Goal: Task Accomplishment & Management: Manage account settings

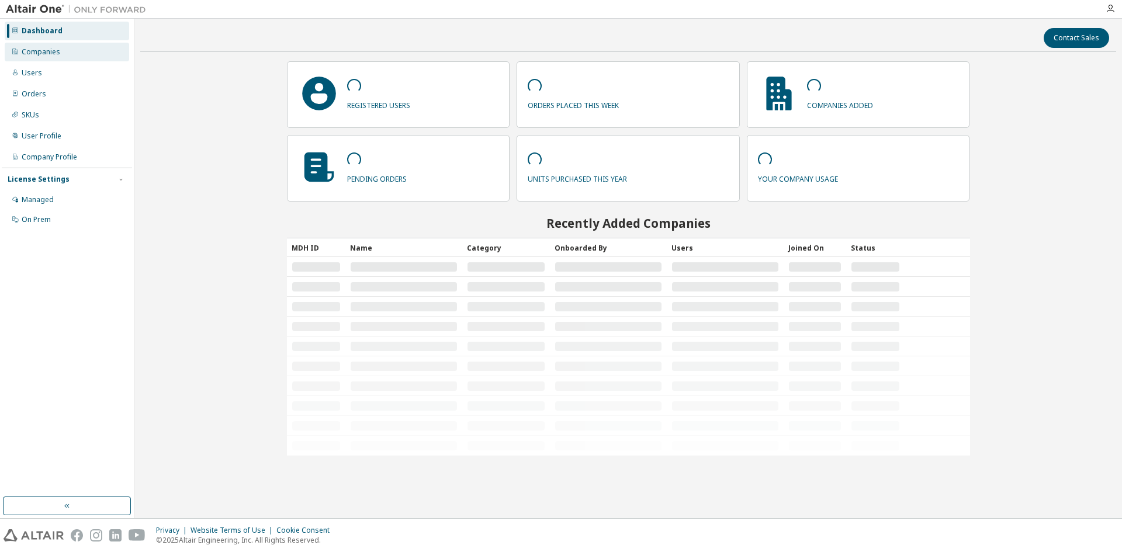
click at [68, 50] on div "Companies" at bounding box center [67, 52] width 124 height 19
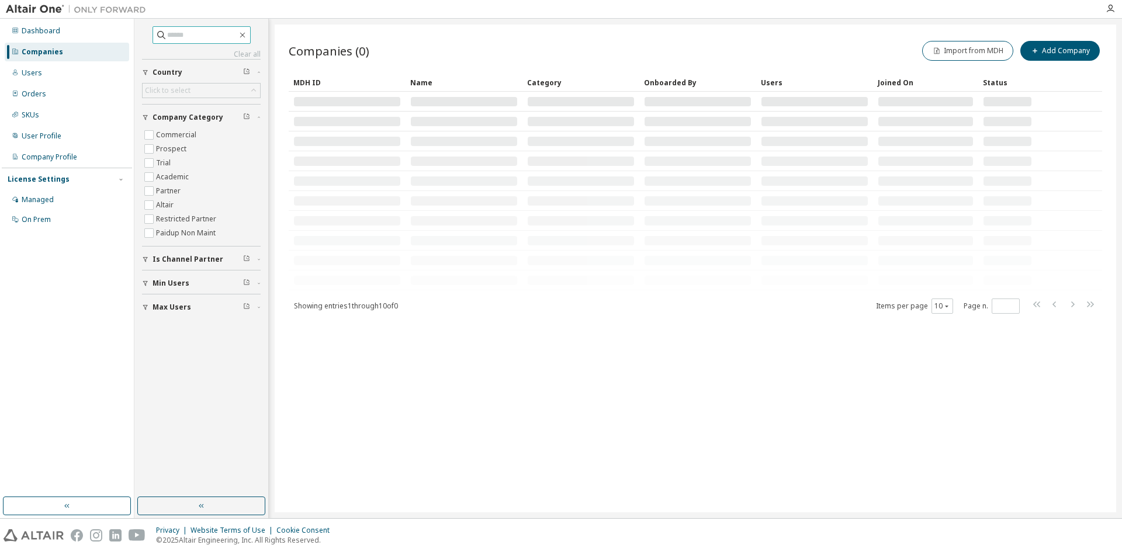
click at [200, 37] on input "text" at bounding box center [202, 35] width 70 height 12
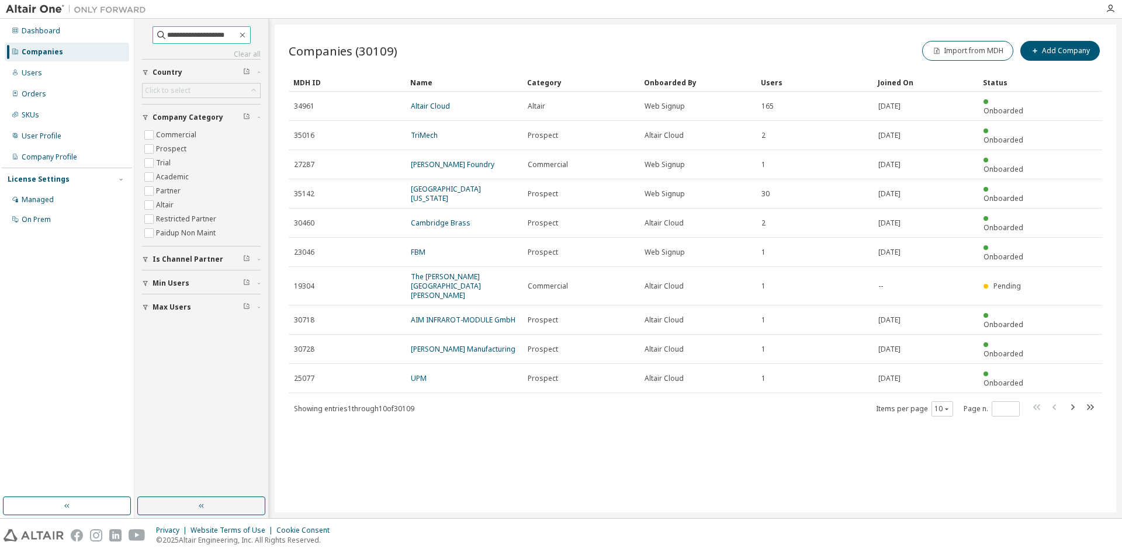
type input "**********"
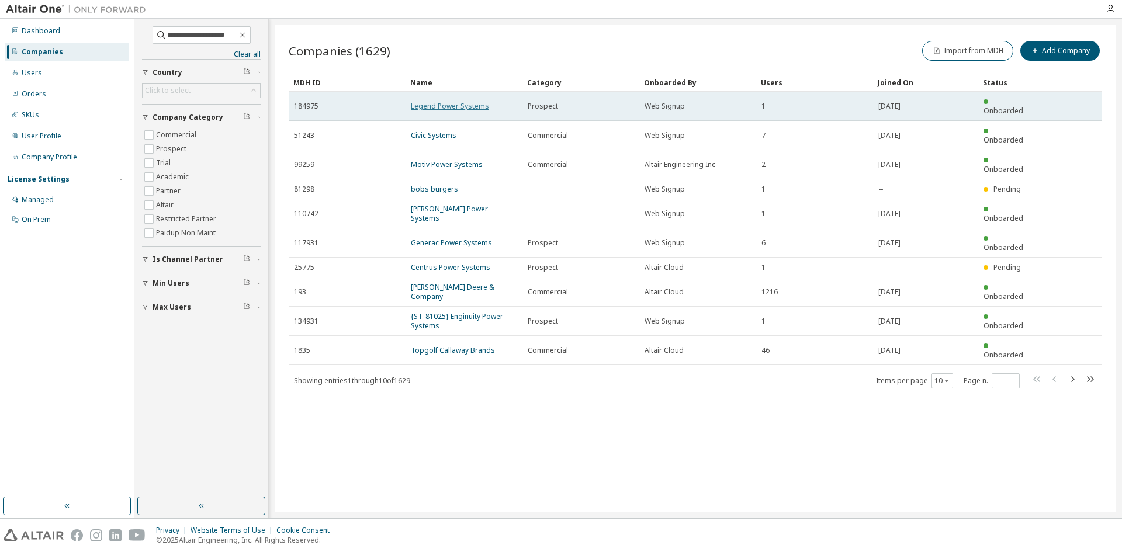
click at [438, 103] on link "Legend Power Systems" at bounding box center [450, 106] width 78 height 10
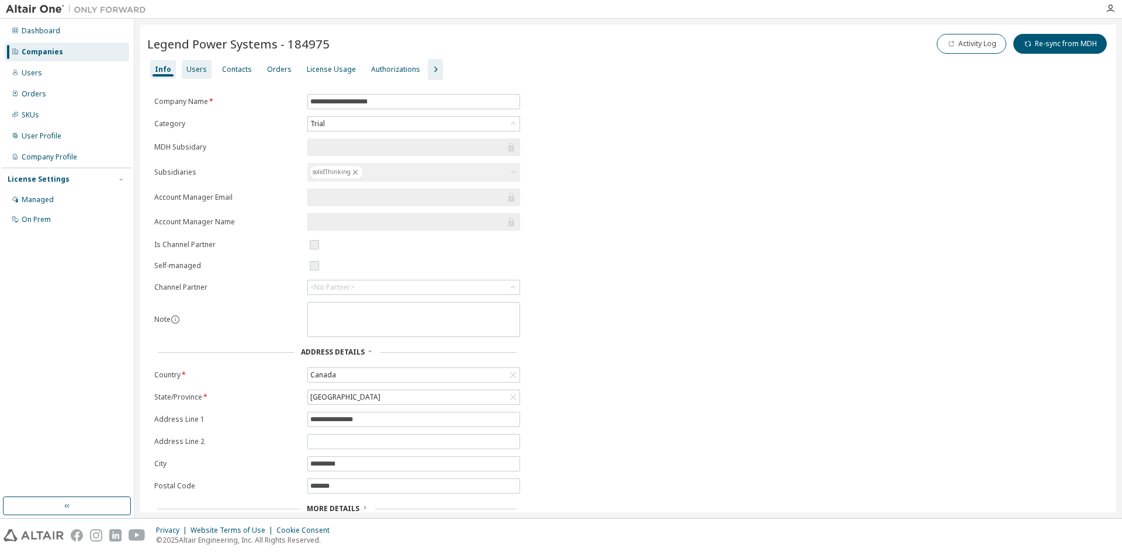
click at [183, 71] on div "Users" at bounding box center [197, 69] width 30 height 19
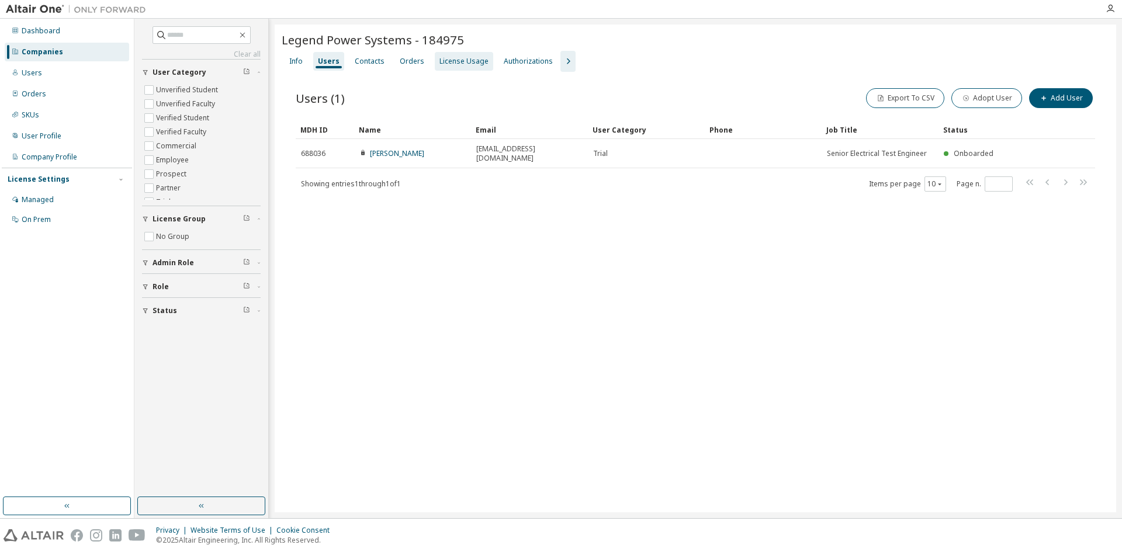
click at [466, 63] on div "License Usage" at bounding box center [463, 61] width 49 height 9
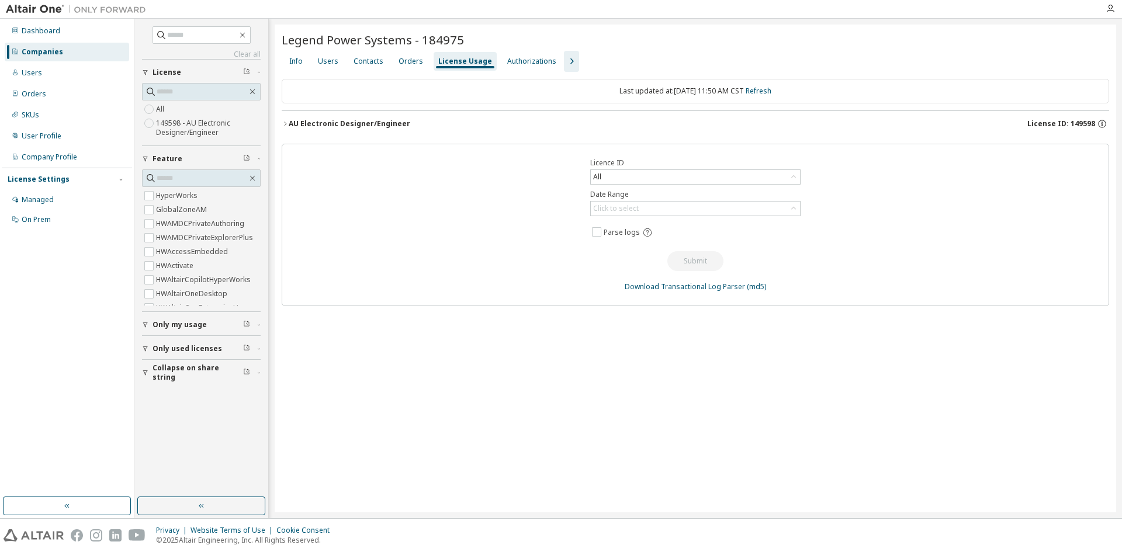
click at [309, 121] on div "AU Electronic Designer/Engineer" at bounding box center [350, 123] width 122 height 9
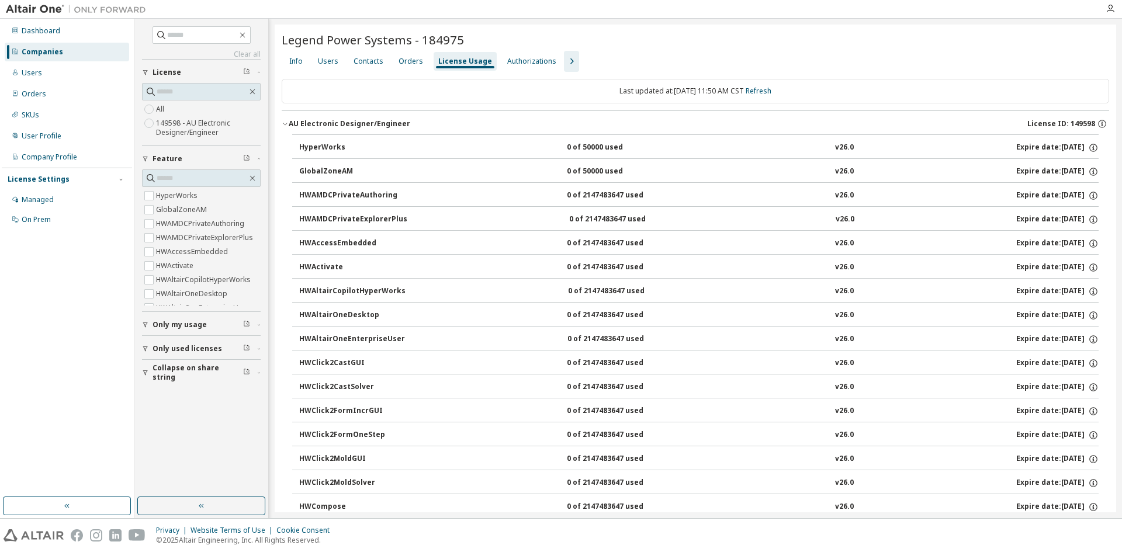
click at [309, 121] on div "AU Electronic Designer/Engineer" at bounding box center [350, 123] width 122 height 9
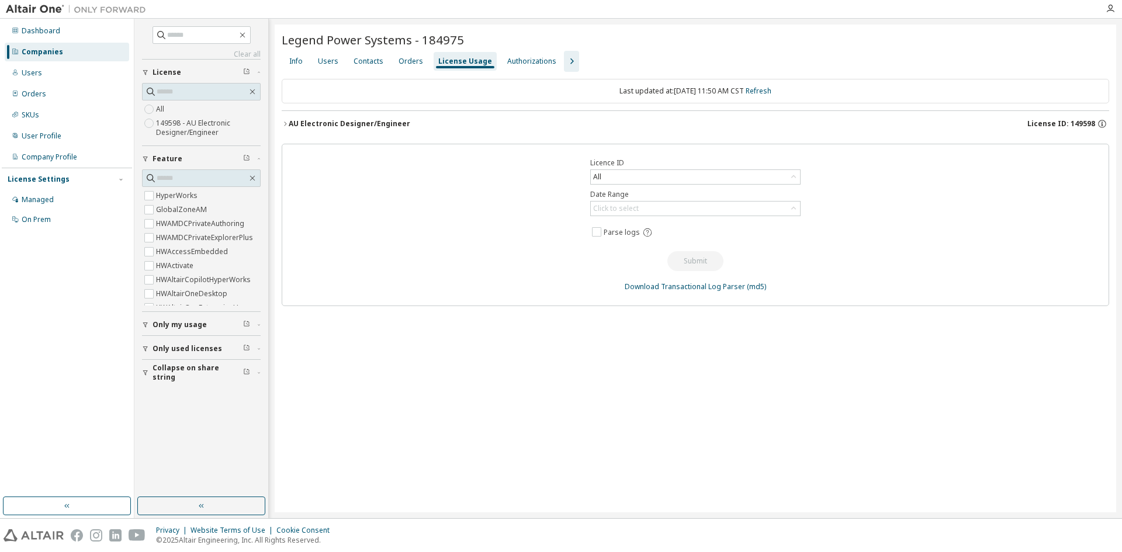
click at [335, 63] on div "Users" at bounding box center [328, 61] width 20 height 9
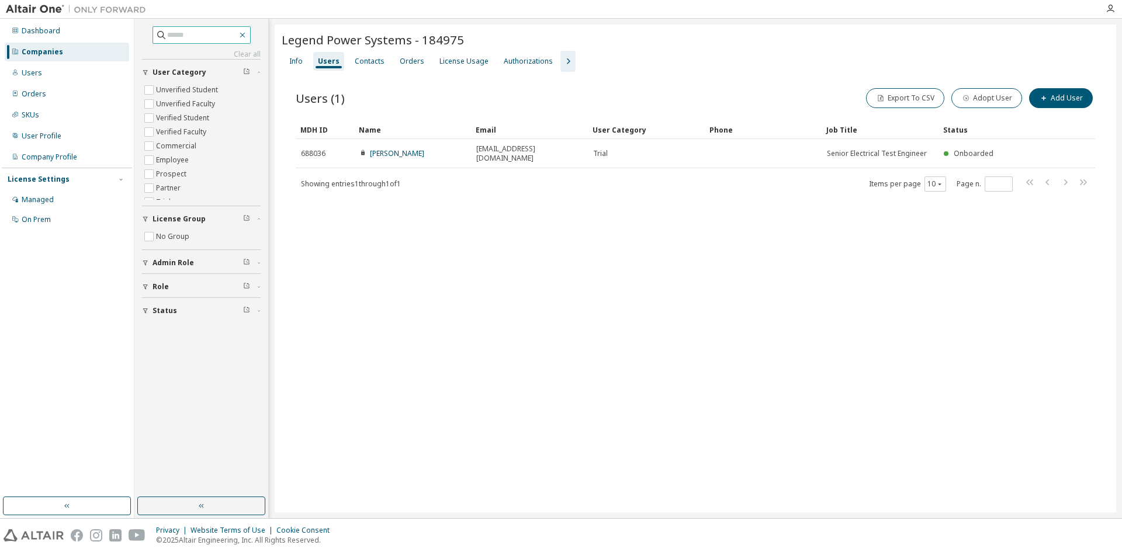
click at [247, 35] on icon "button" at bounding box center [242, 34] width 9 height 9
click at [192, 506] on button "button" at bounding box center [201, 506] width 128 height 19
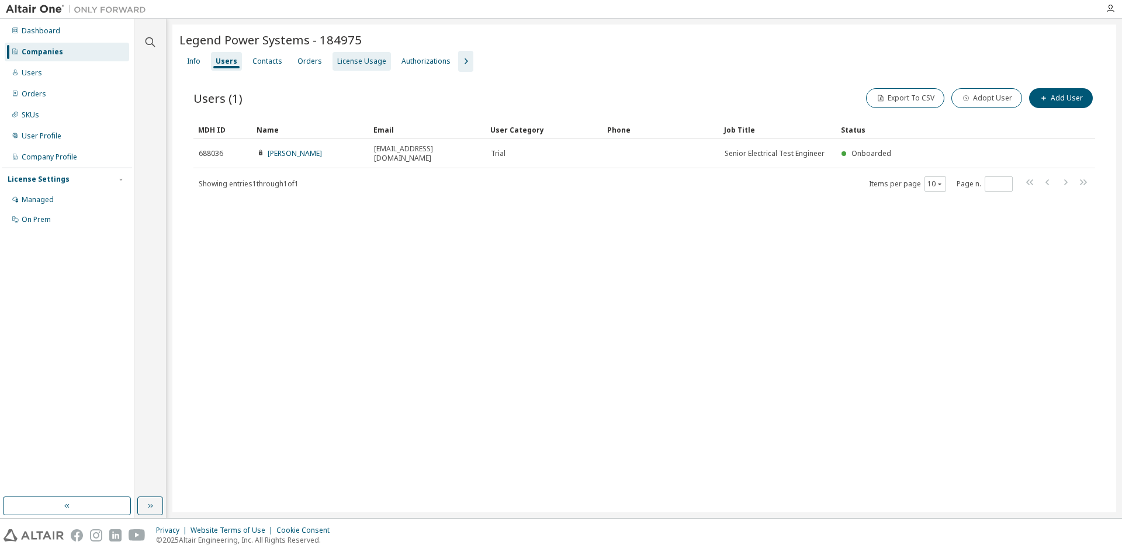
click at [363, 60] on div "License Usage" at bounding box center [361, 61] width 49 height 9
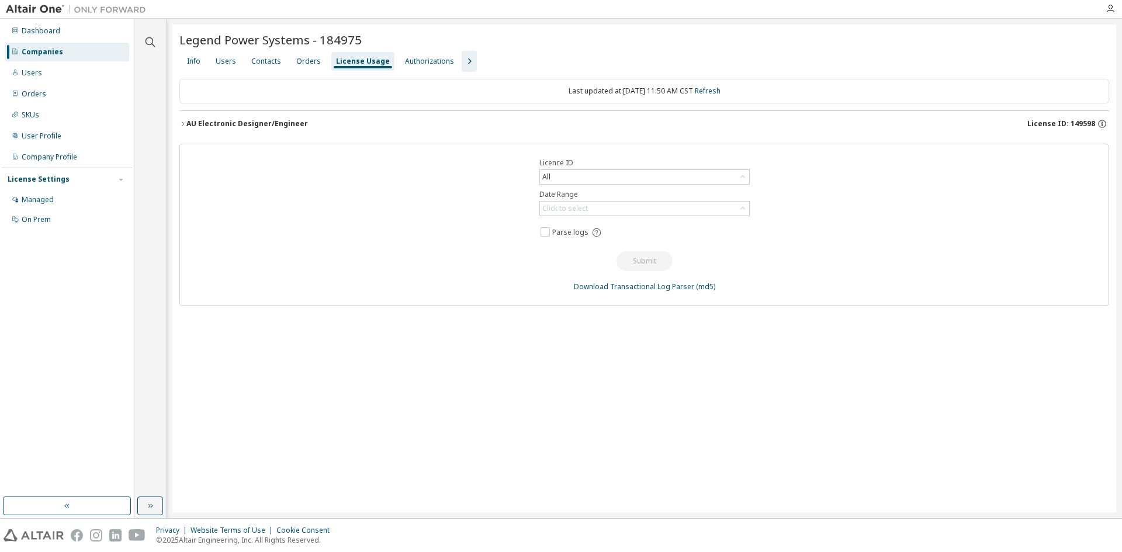
click at [189, 118] on button "AU Electronic Designer/Engineer License ID: 149598" at bounding box center [644, 124] width 930 height 26
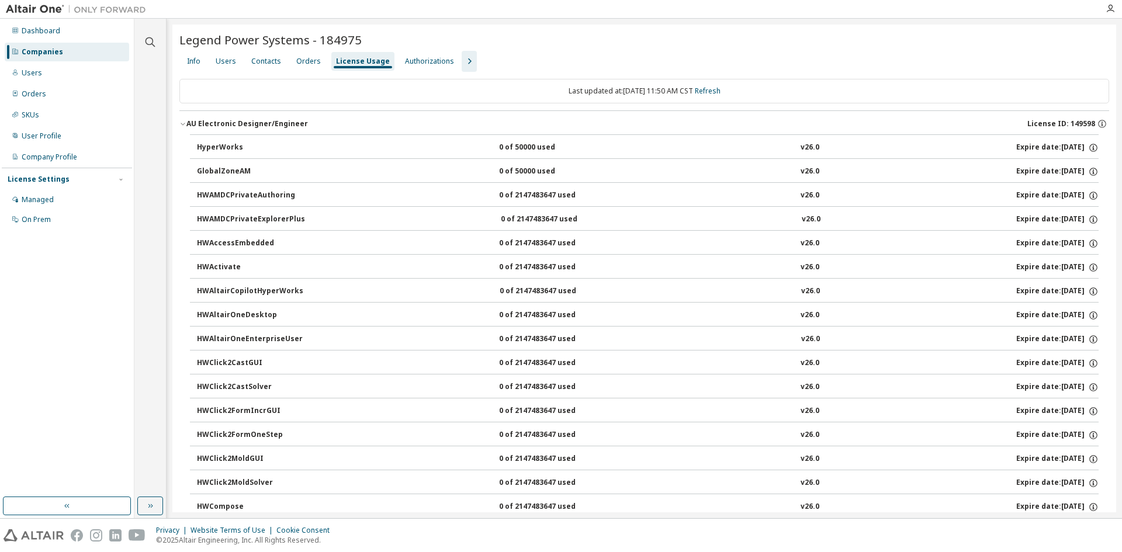
click at [186, 123] on icon "button" at bounding box center [182, 123] width 7 height 7
